Goal: Transaction & Acquisition: Book appointment/travel/reservation

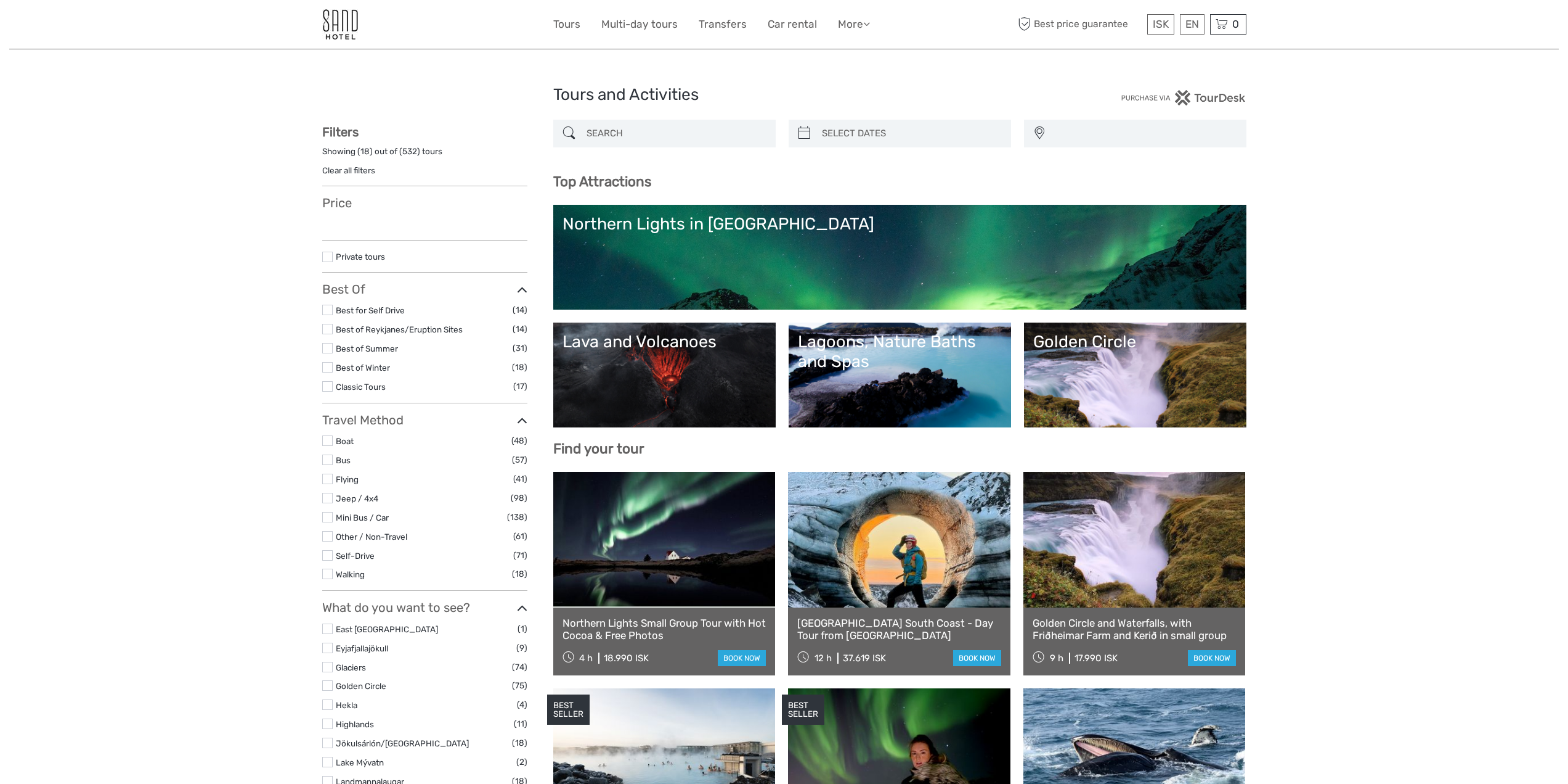
select select
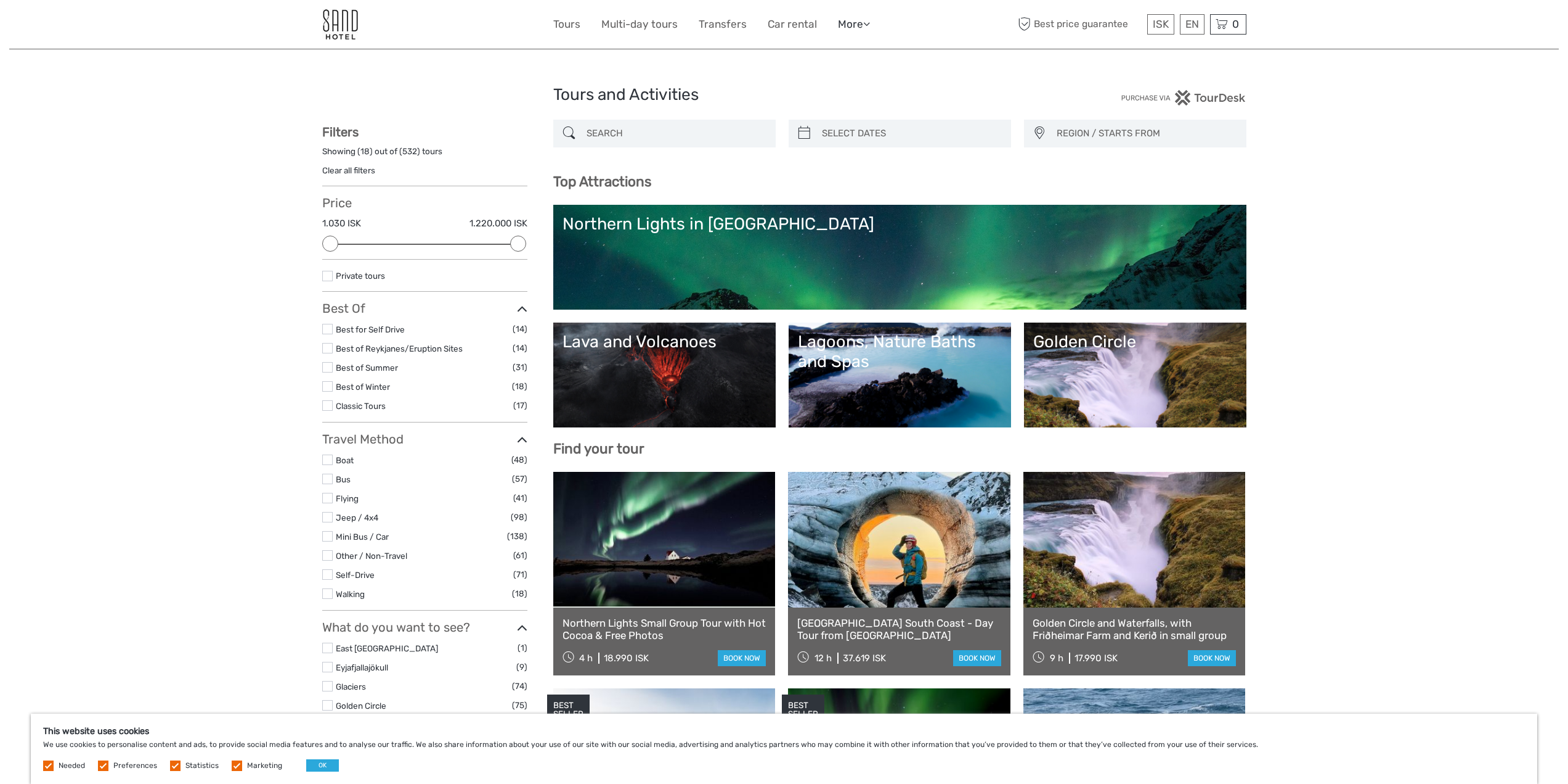
click at [869, 23] on icon at bounding box center [867, 23] width 7 height 11
click at [572, 25] on link "Tours" at bounding box center [566, 23] width 27 height 18
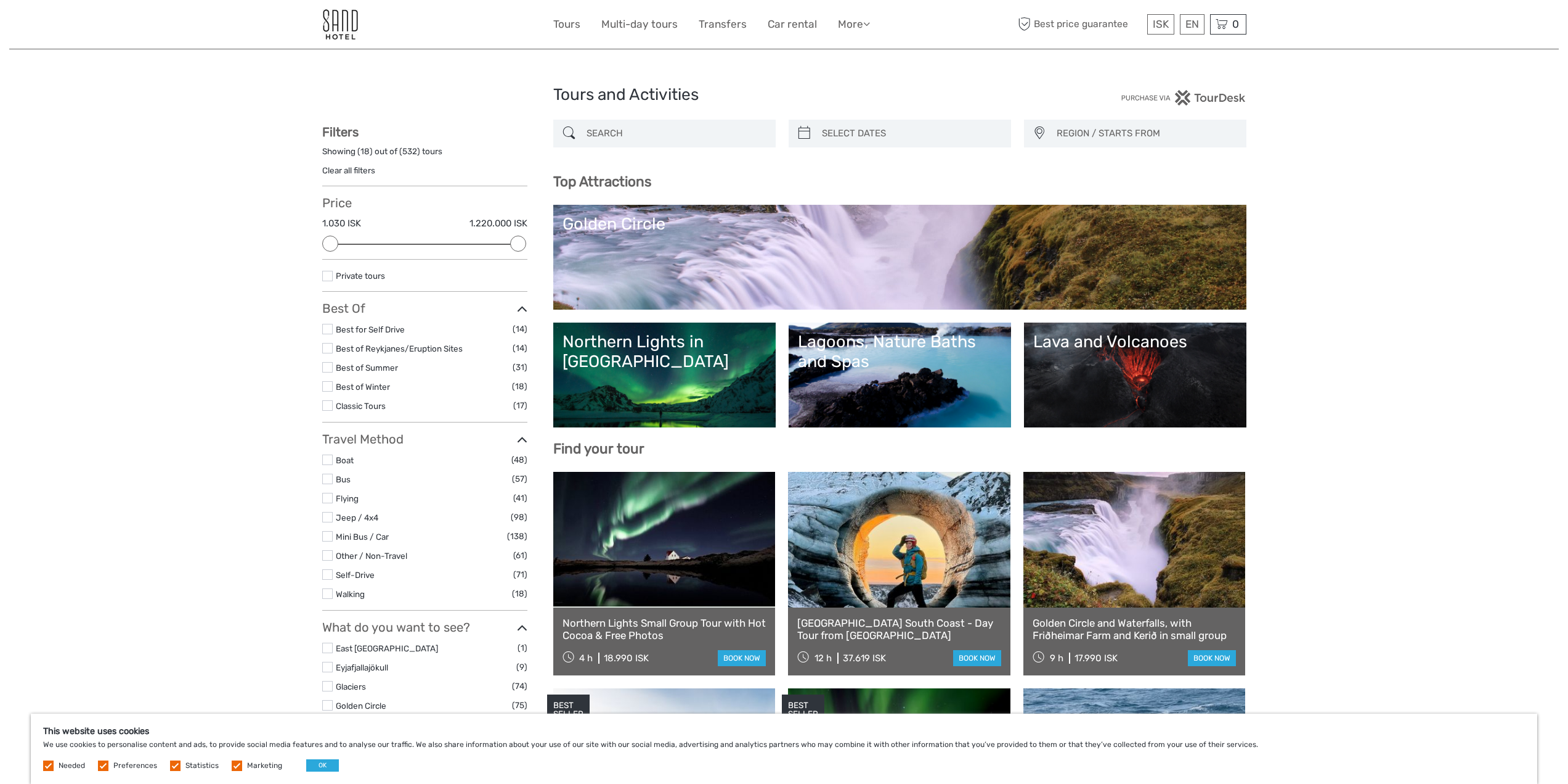
select select
click at [855, 23] on link "More" at bounding box center [854, 23] width 32 height 18
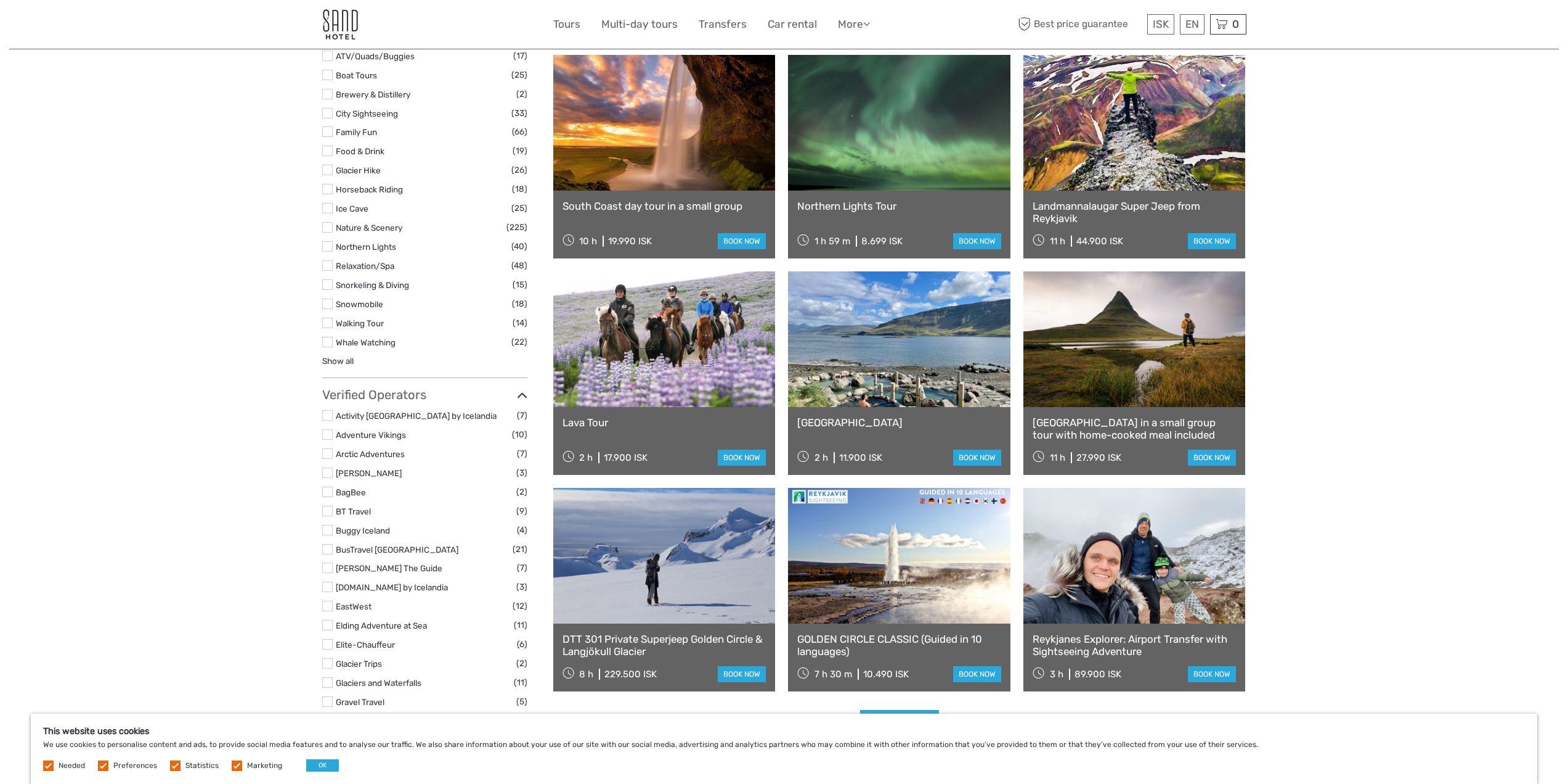
scroll to position [1172, 0]
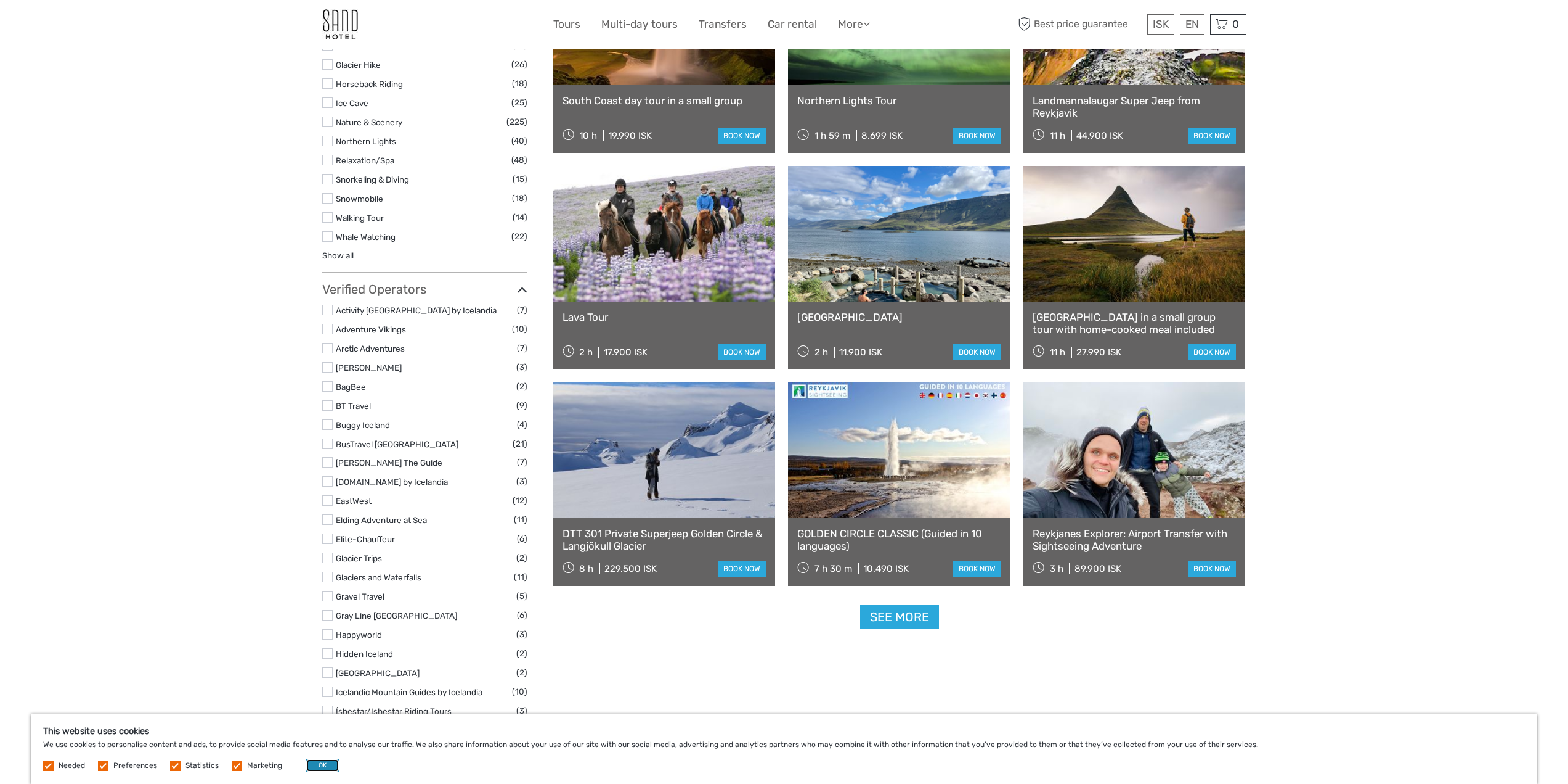
click at [311, 761] on button "OK" at bounding box center [322, 765] width 33 height 13
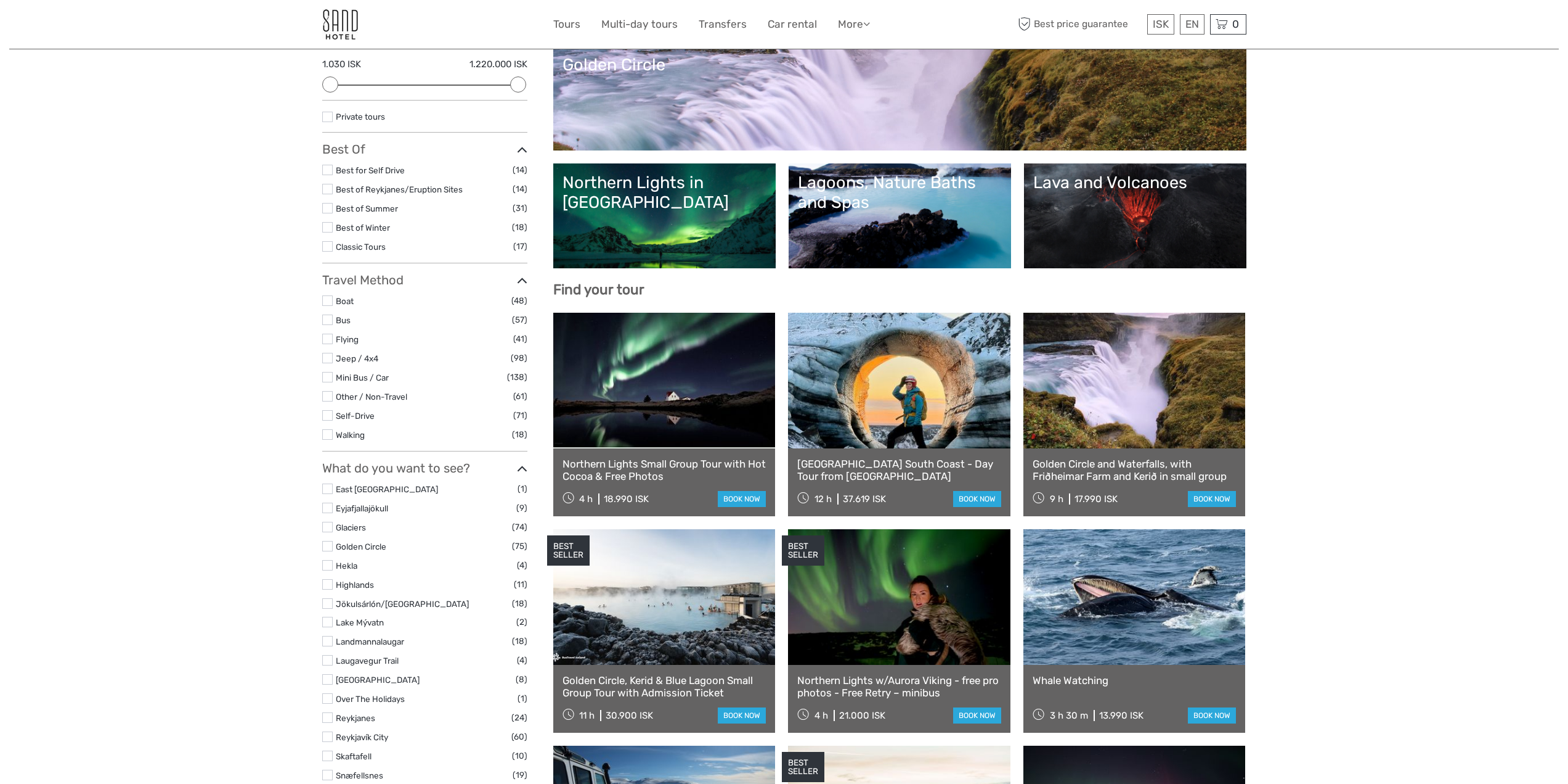
scroll to position [0, 0]
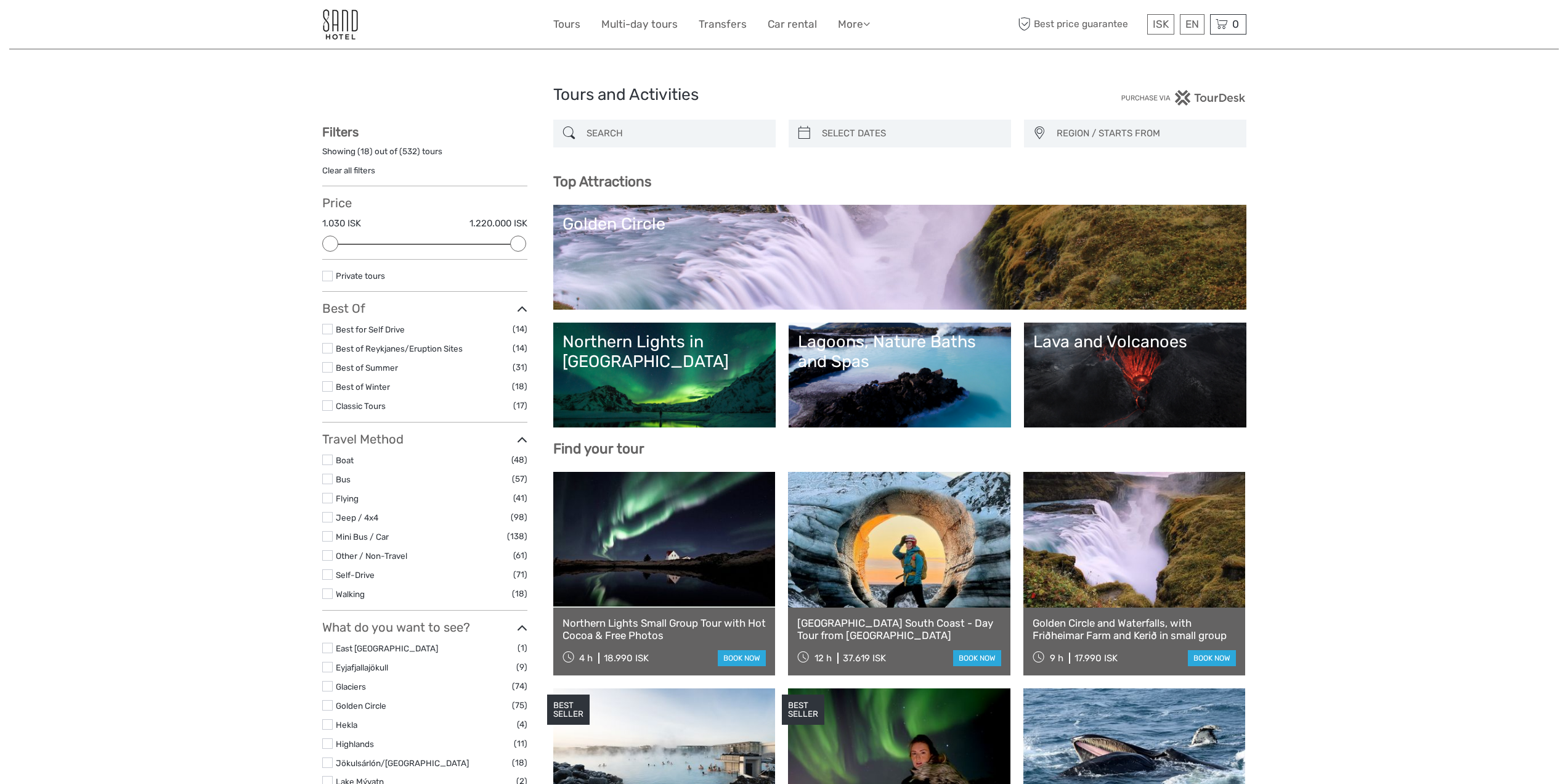
click at [362, 168] on link "Clear all filters" at bounding box center [348, 171] width 53 height 10
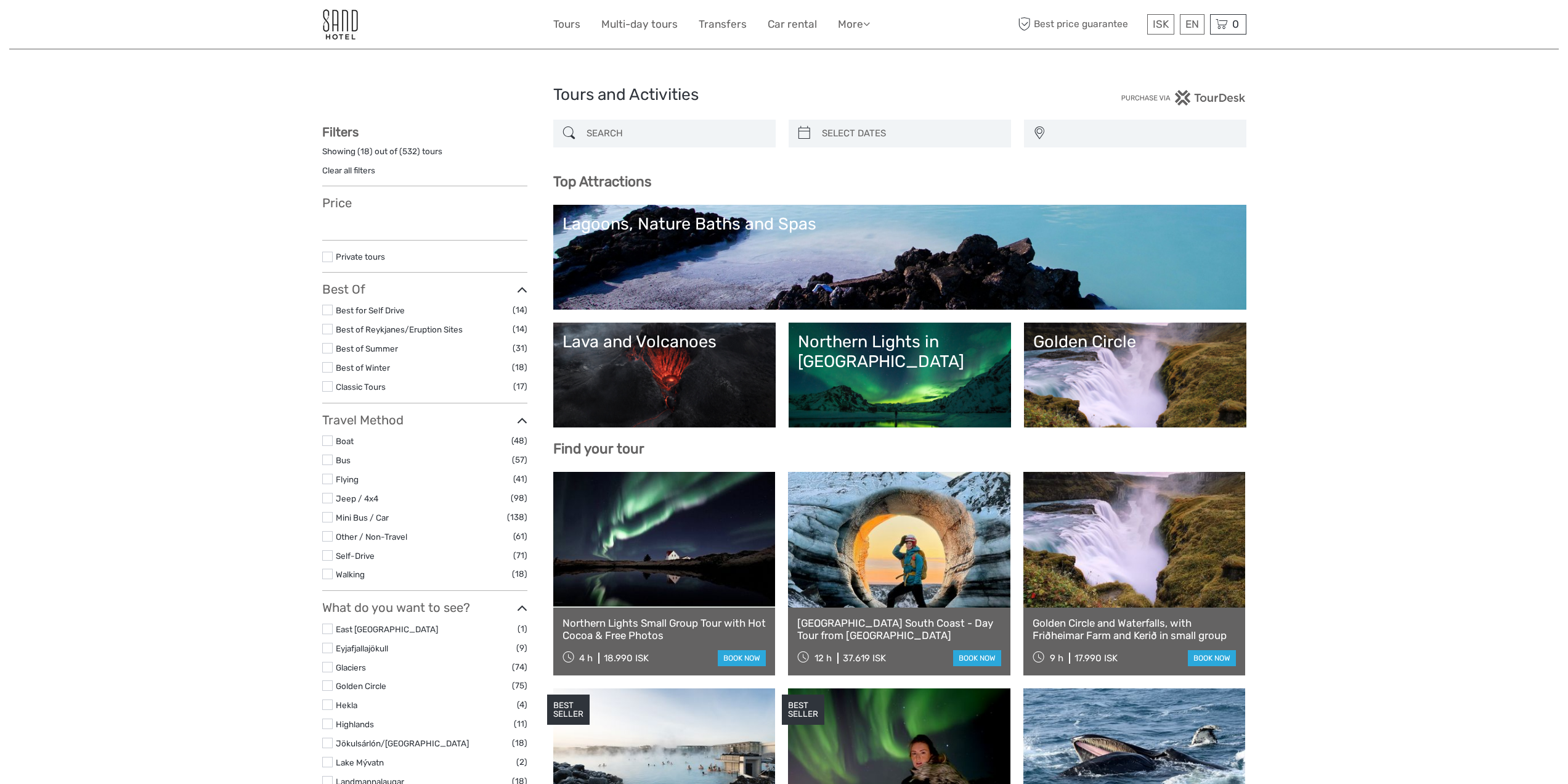
select select
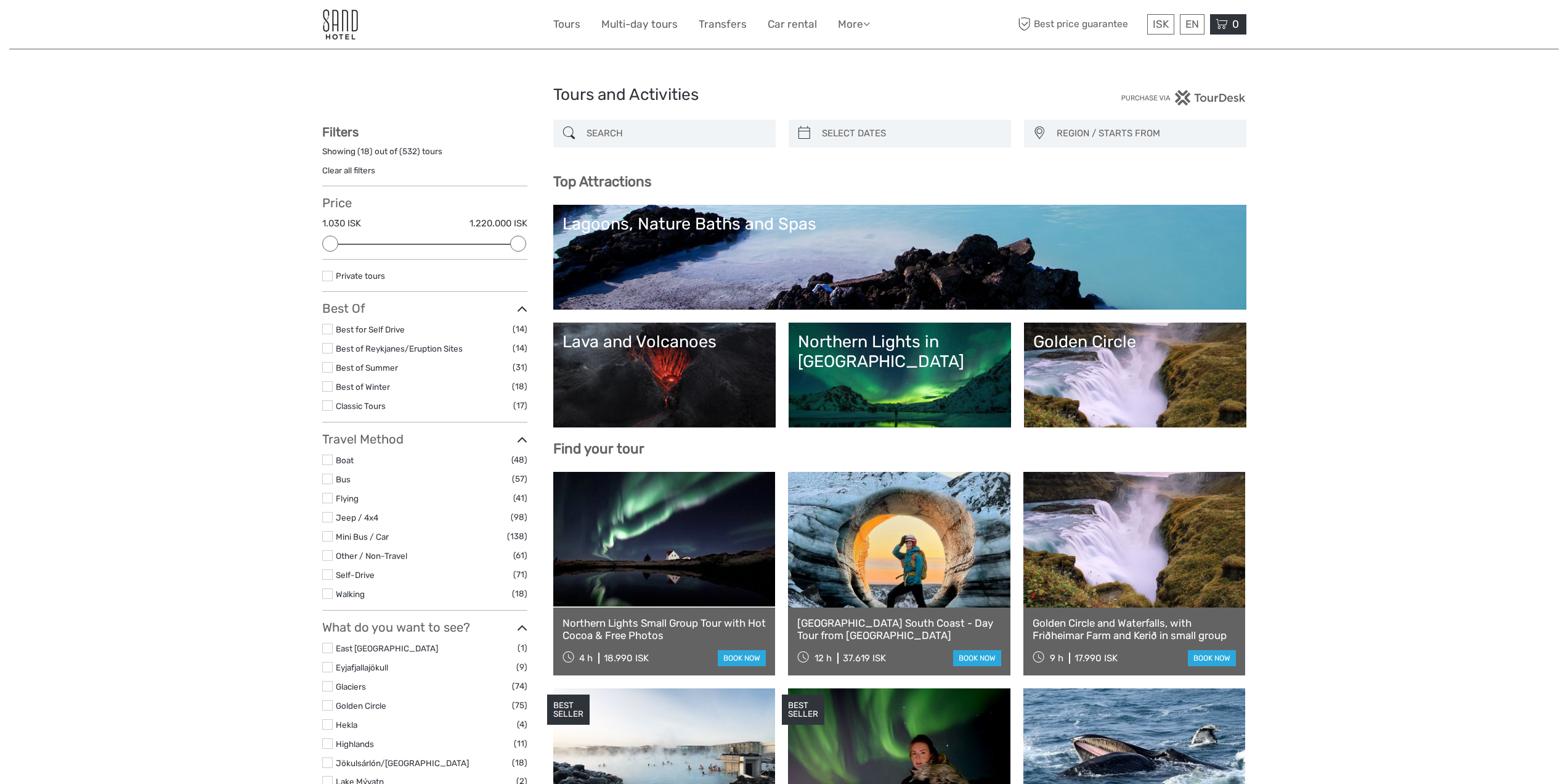
click at [1225, 20] on icon at bounding box center [1221, 24] width 13 height 15
click at [1238, 28] on span "0" at bounding box center [1236, 23] width 11 height 13
